Goal: Information Seeking & Learning: Learn about a topic

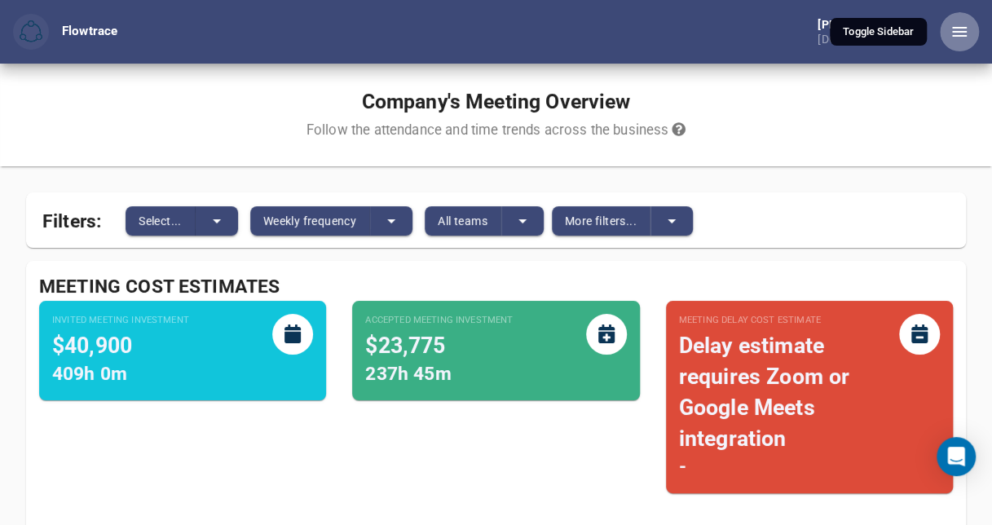
click at [961, 33] on icon "button" at bounding box center [960, 32] width 20 height 20
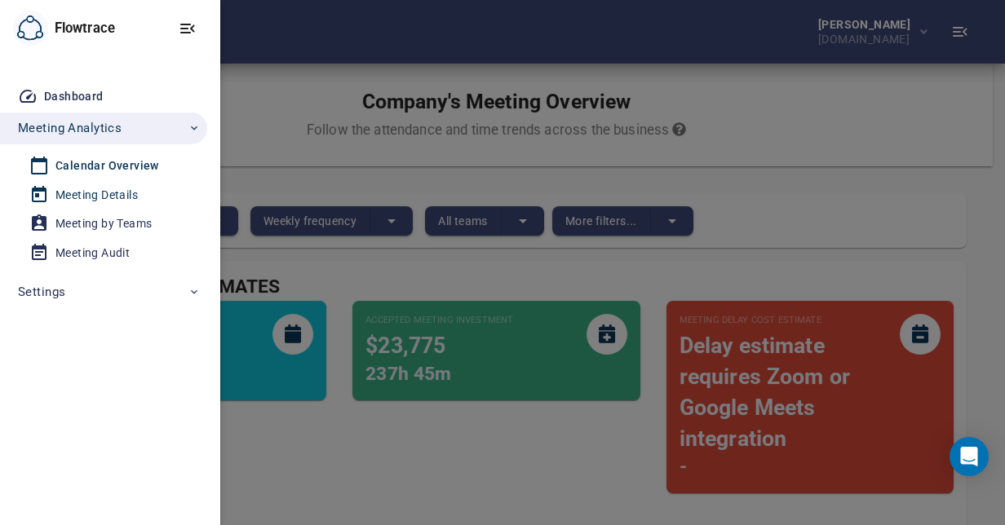
click at [79, 192] on div "Meeting Details" at bounding box center [96, 195] width 82 height 20
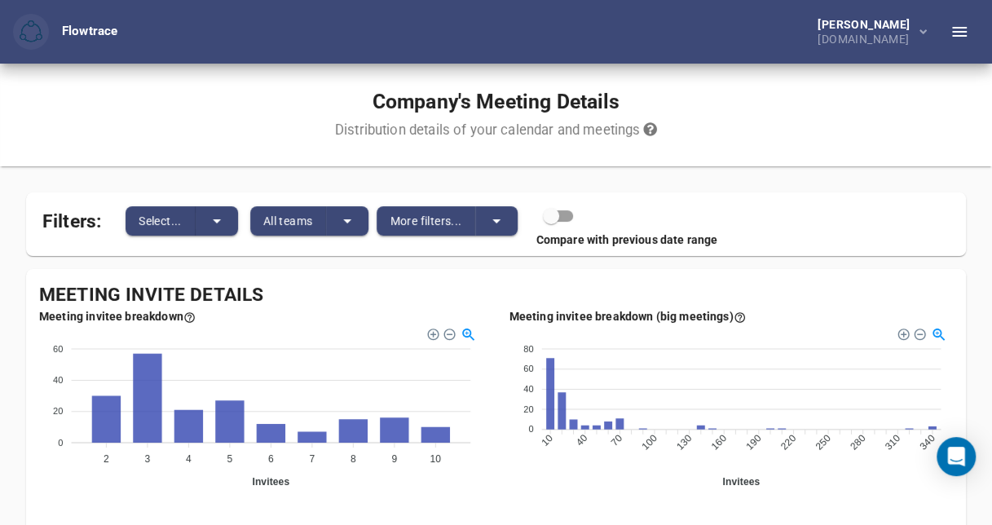
click at [960, 33] on icon "button" at bounding box center [960, 32] width 20 height 20
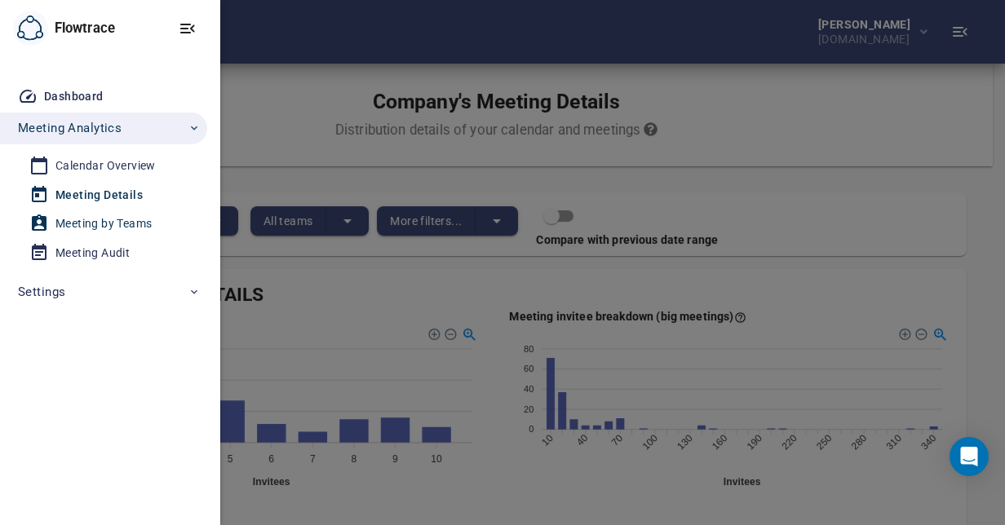
click at [108, 223] on div "Meeting by Teams" at bounding box center [103, 224] width 96 height 20
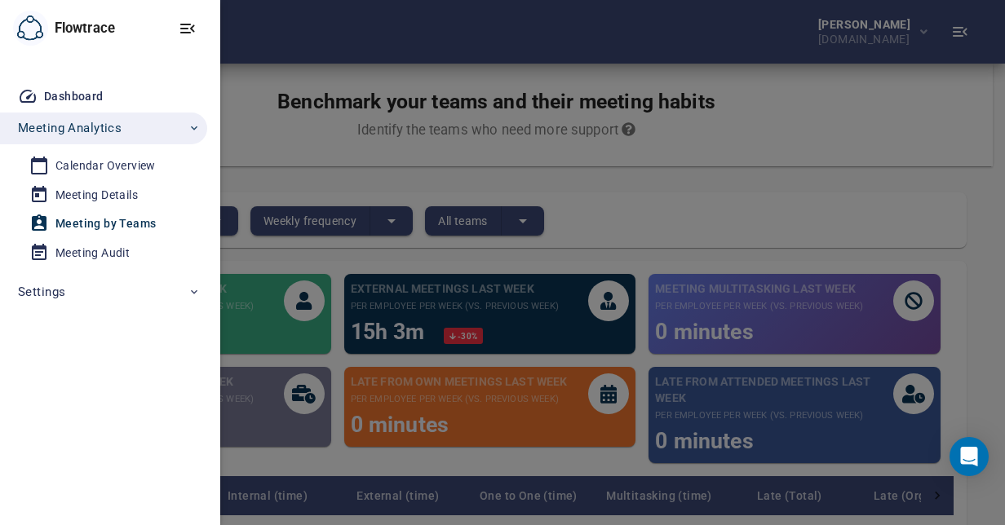
click at [758, 228] on div at bounding box center [502, 262] width 1005 height 525
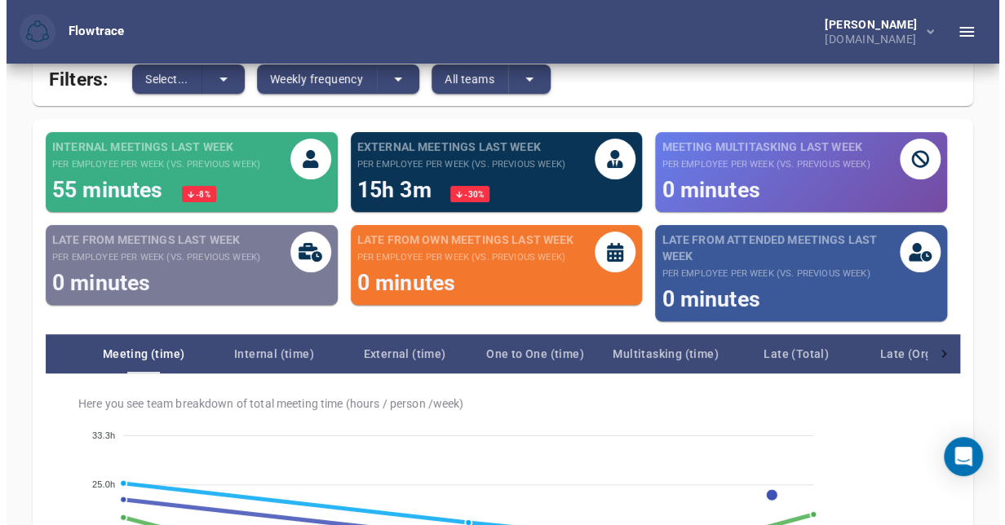
scroll to position [73, 0]
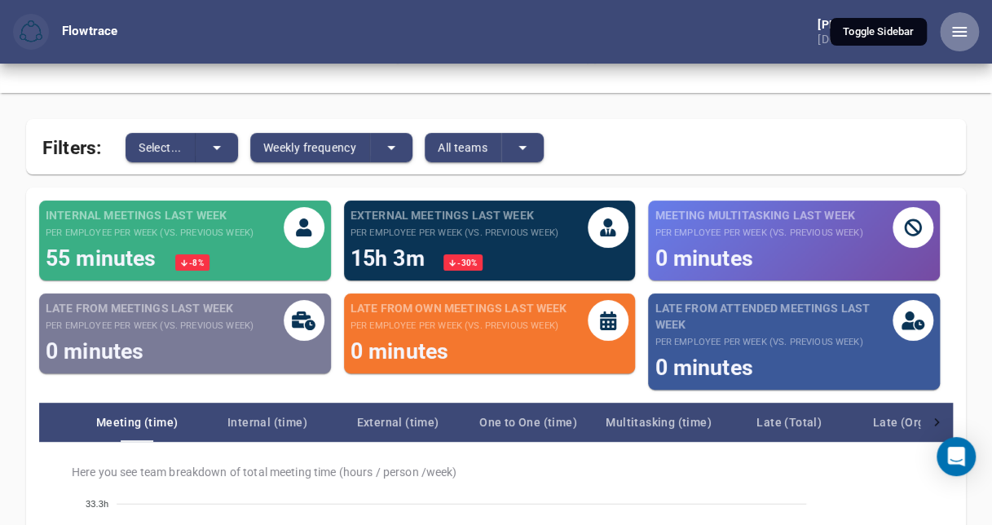
click at [957, 25] on icon "button" at bounding box center [960, 32] width 20 height 20
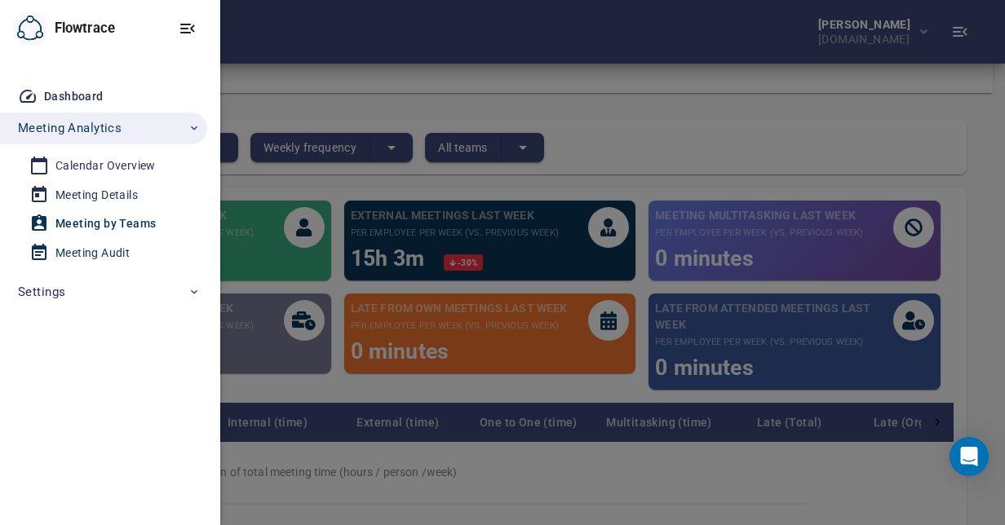
click at [85, 256] on div "Meeting Audit" at bounding box center [92, 253] width 74 height 20
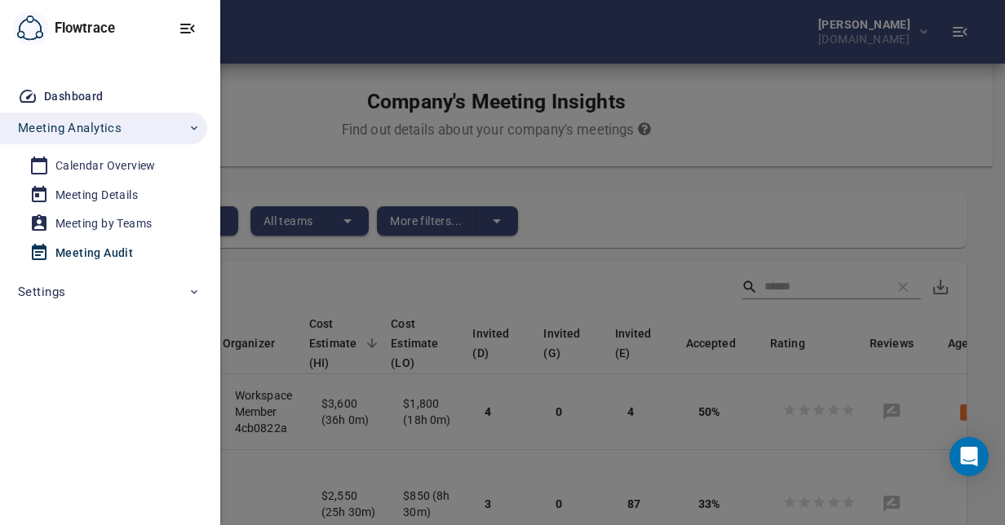
click at [408, 285] on div at bounding box center [502, 262] width 1005 height 525
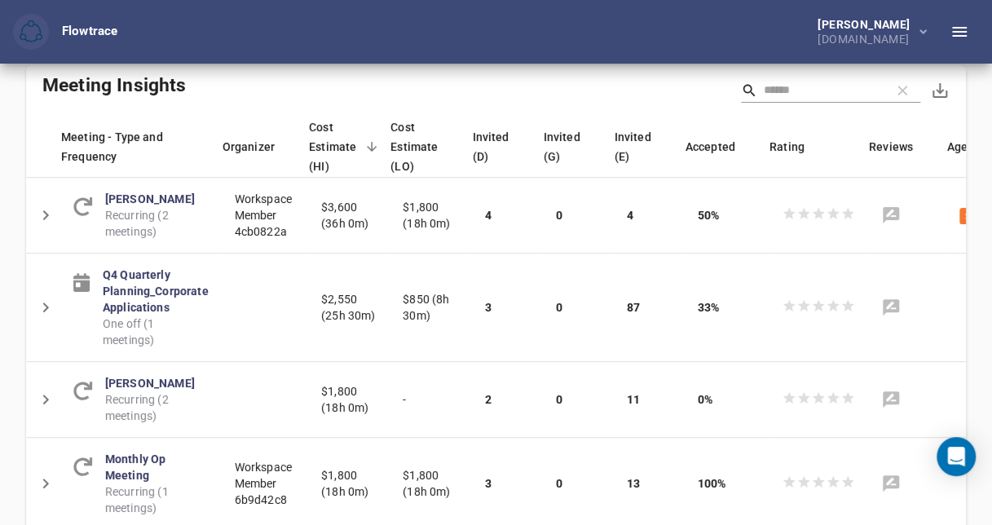
scroll to position [212, 0]
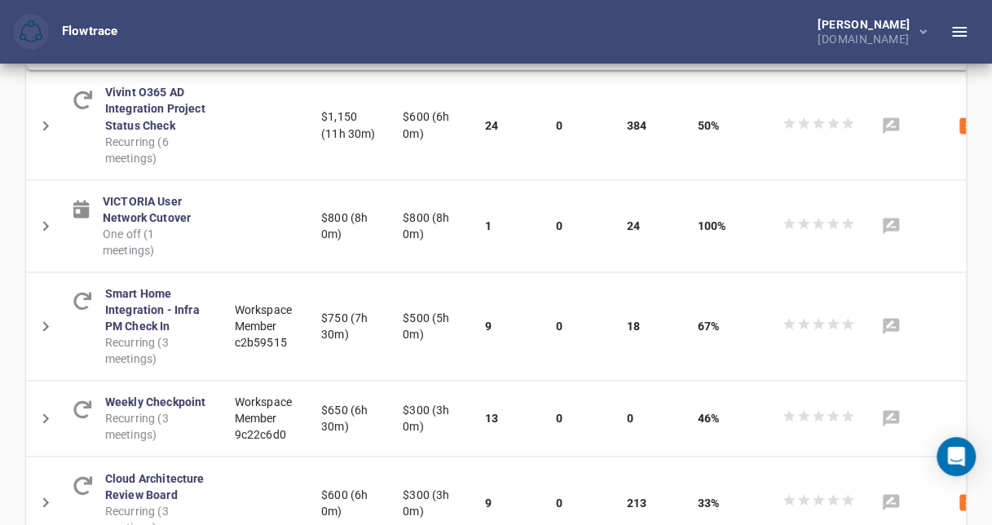
scroll to position [1090, 0]
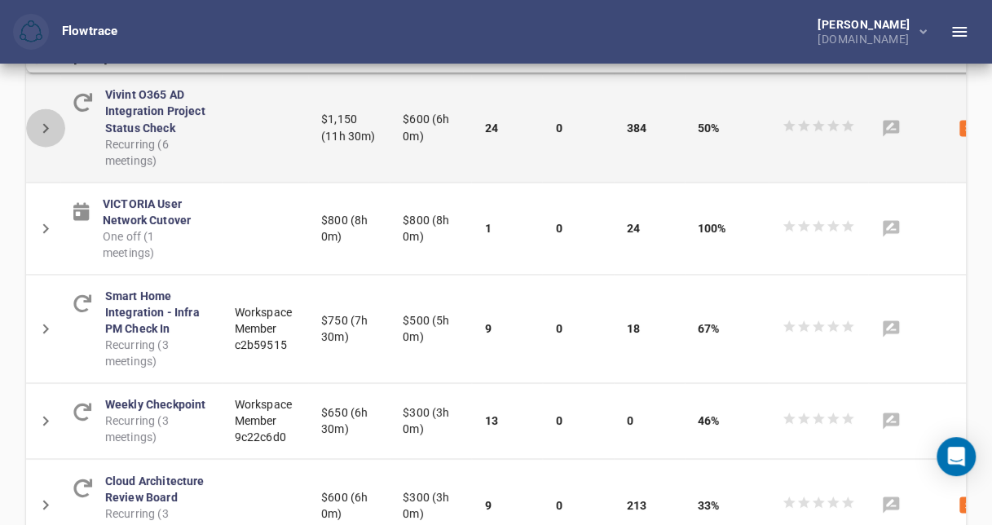
click at [45, 137] on icon "Detail panel visibility toggle" at bounding box center [46, 127] width 20 height 20
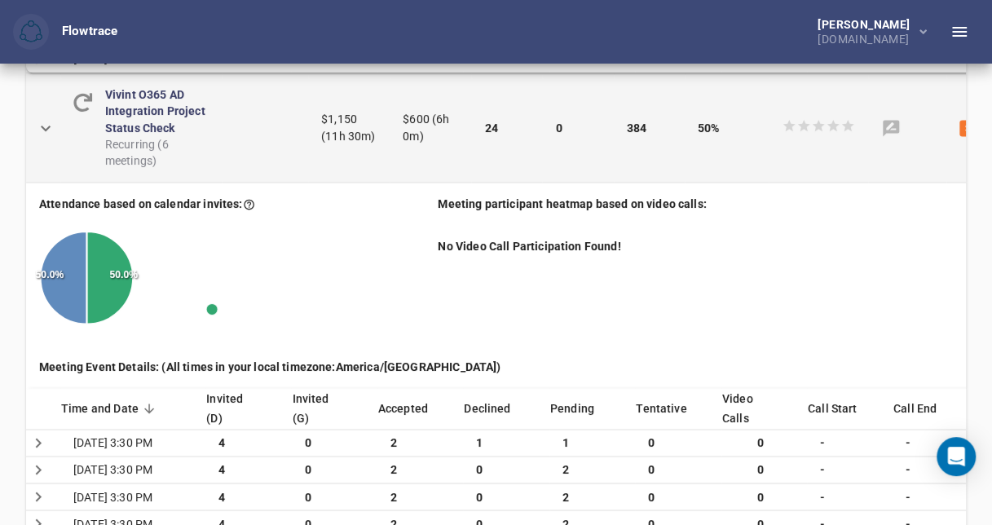
click at [45, 130] on icon "Detail panel visibility toggle" at bounding box center [46, 128] width 10 height 6
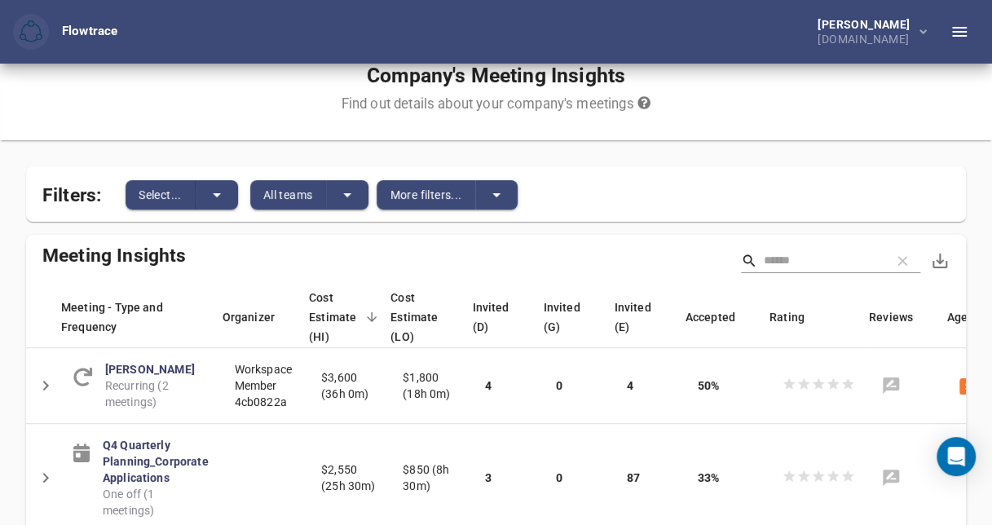
scroll to position [0, 0]
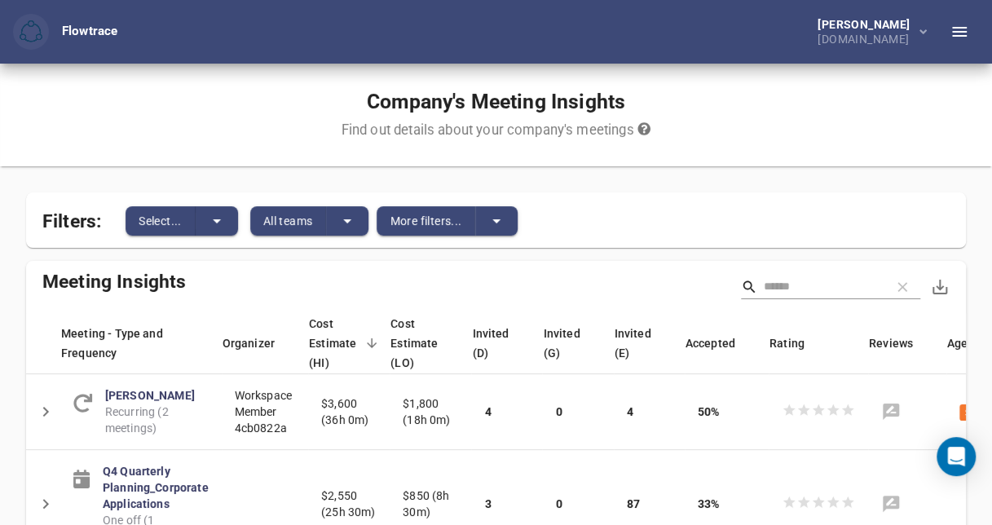
click at [962, 33] on icon "button" at bounding box center [960, 32] width 20 height 20
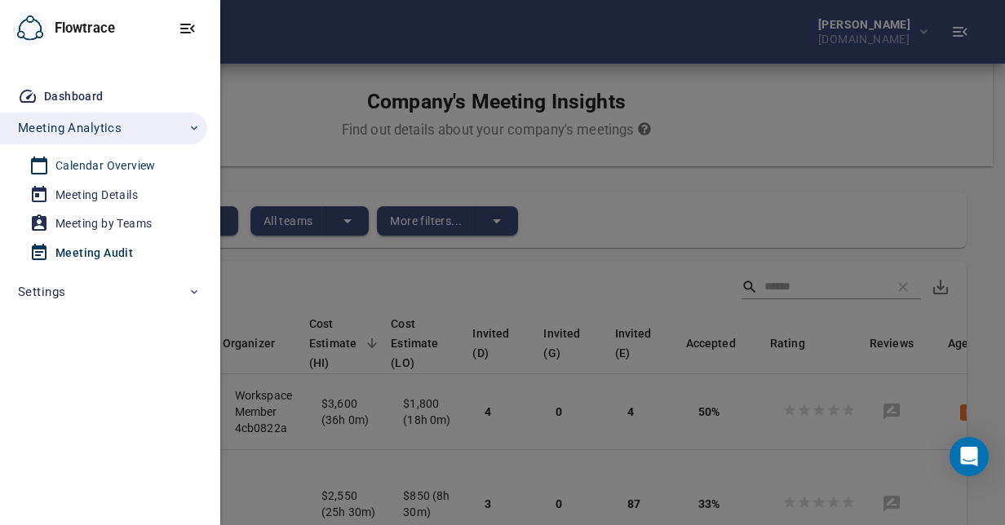
click at [68, 165] on div "Calendar Overview" at bounding box center [105, 166] width 100 height 20
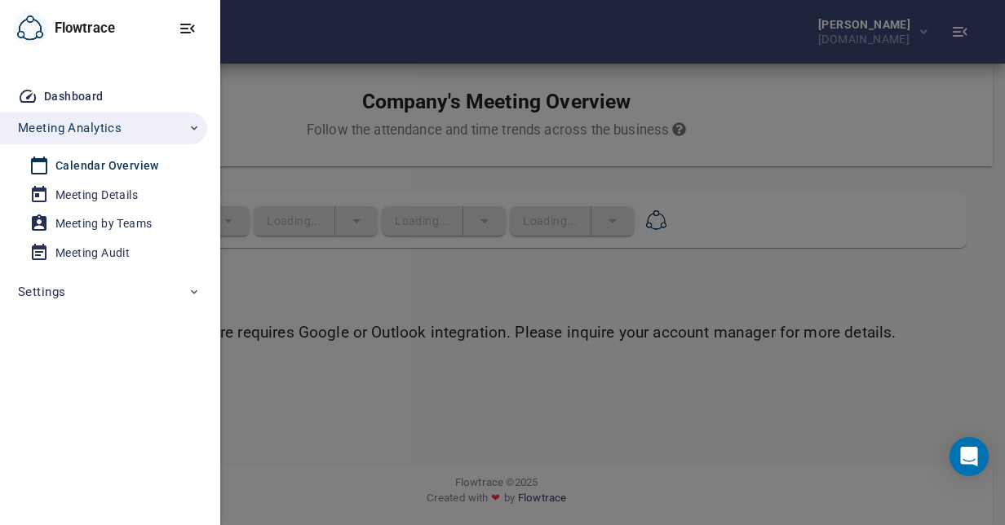
click at [68, 165] on div "Calendar Overview" at bounding box center [107, 166] width 104 height 20
click at [534, 282] on div at bounding box center [502, 262] width 1005 height 525
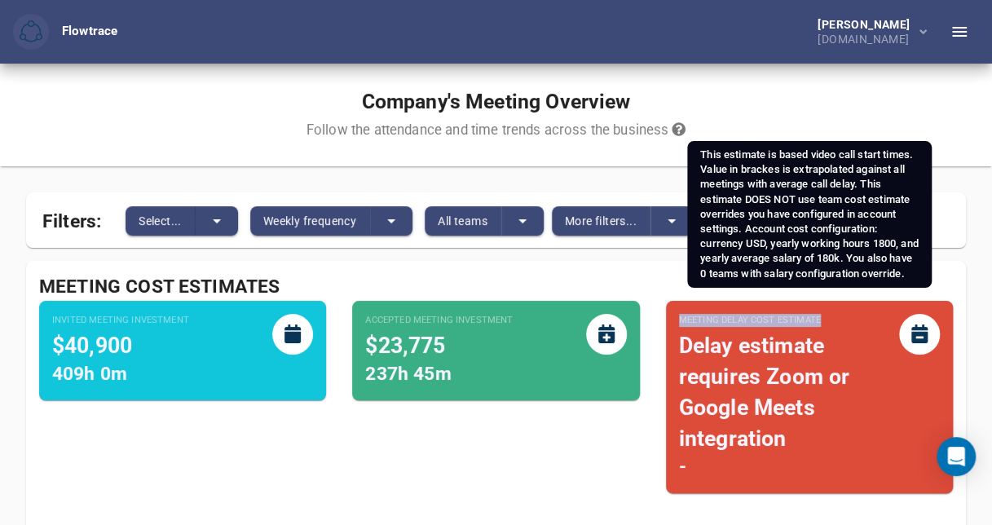
drag, startPoint x: 679, startPoint y: 320, endPoint x: 828, endPoint y: 320, distance: 148.4
click at [828, 320] on small "Meeting Delay Cost Estimate" at bounding box center [789, 320] width 220 height 13
drag, startPoint x: 828, startPoint y: 320, endPoint x: 786, endPoint y: 319, distance: 41.6
copy small "Meeting Delay Cost Estimate"
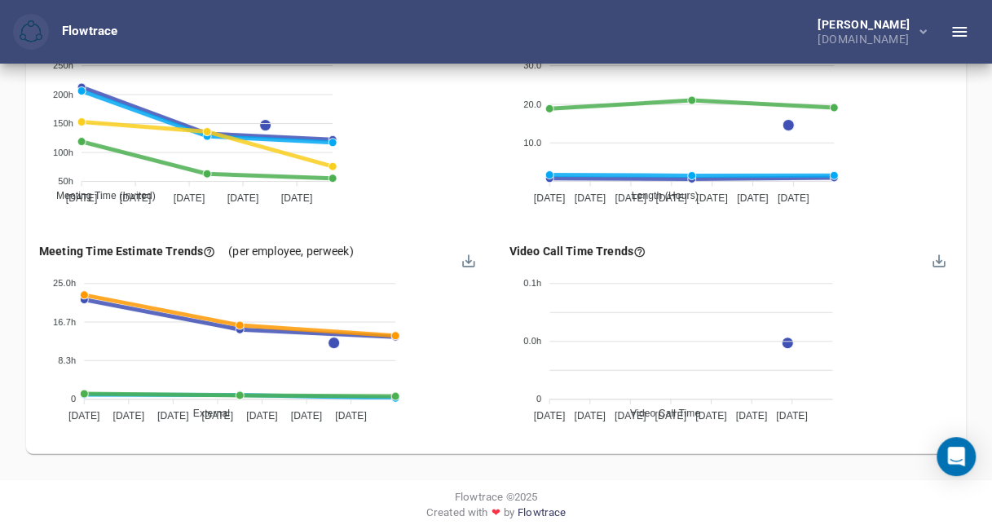
scroll to position [1701, 0]
